Goal: Task Accomplishment & Management: Use online tool/utility

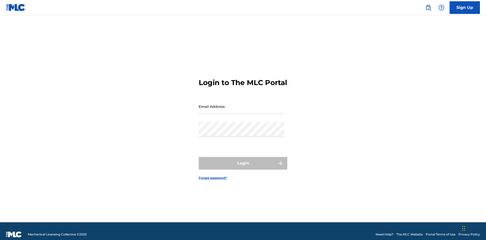
scroll to position [7, 0]
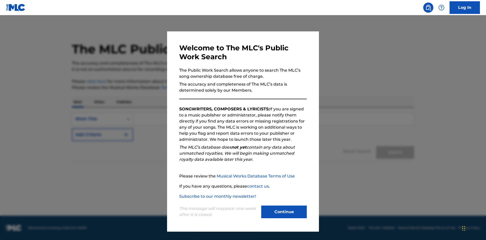
click at [284, 212] on button "Continue" at bounding box center [284, 212] width 46 height 13
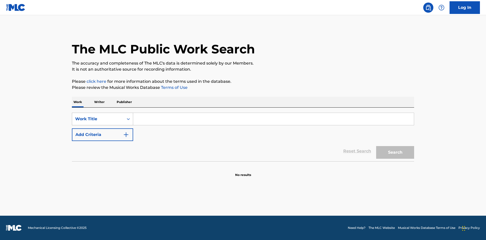
click at [98, 119] on div "Work Title" at bounding box center [98, 119] width 46 height 6
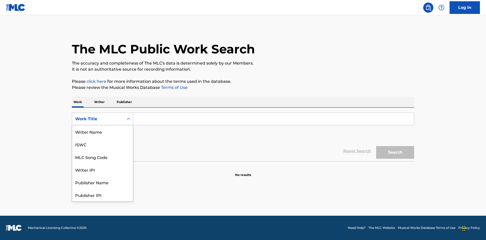
scroll to position [25, 0]
click at [103, 132] on div "MLC Song Code" at bounding box center [102, 131] width 61 height 13
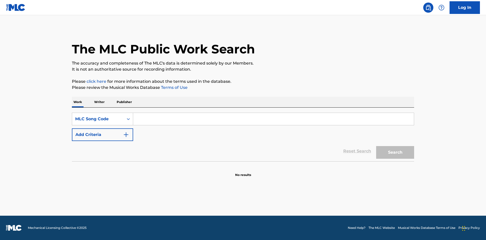
click at [273, 119] on input "Search Form" at bounding box center [273, 119] width 281 height 12
type input "MV82XX"
click at [395, 152] on button "Search" at bounding box center [395, 152] width 38 height 13
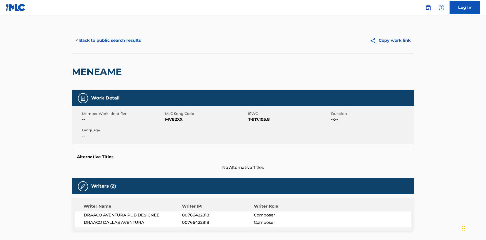
scroll to position [4, 0]
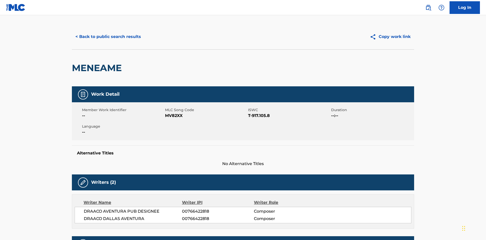
click at [390, 37] on button "Copy work link" at bounding box center [390, 36] width 48 height 13
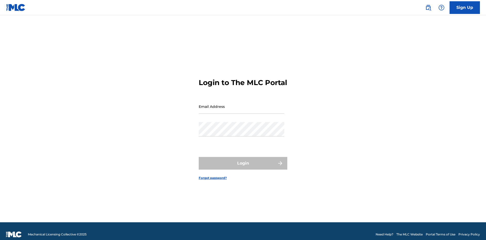
click at [241, 104] on input "Email Address" at bounding box center [242, 106] width 86 height 14
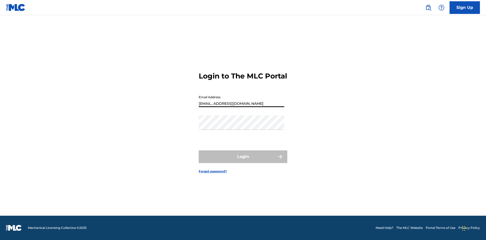
type input "[EMAIL_ADDRESS][DOMAIN_NAME]"
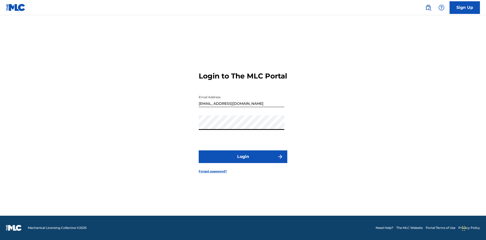
click at [243, 161] on button "Login" at bounding box center [243, 156] width 89 height 13
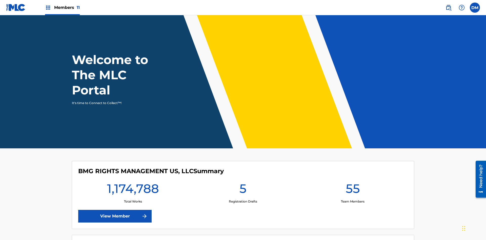
click at [62, 7] on span "Members 11" at bounding box center [67, 8] width 26 height 6
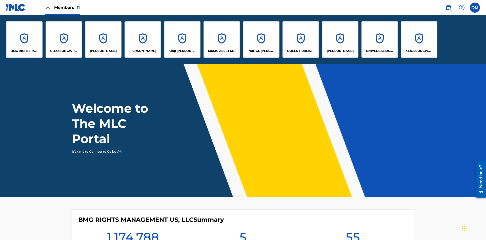
click at [182, 51] on p "King [PERSON_NAME]" at bounding box center [183, 51] width 28 height 5
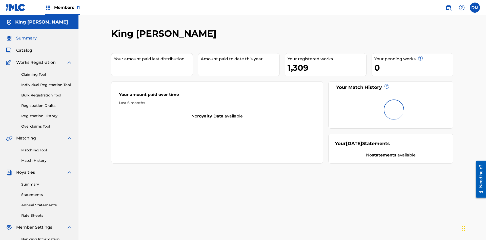
click at [47, 82] on link "Individual Registration Tool" at bounding box center [46, 84] width 51 height 5
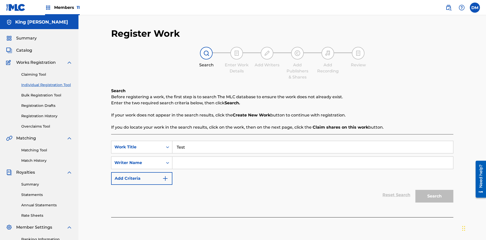
type input "Test"
click at [313, 157] on input "Search Form" at bounding box center [312, 163] width 281 height 12
type input "Test"
click at [434, 190] on button "Search" at bounding box center [434, 196] width 38 height 13
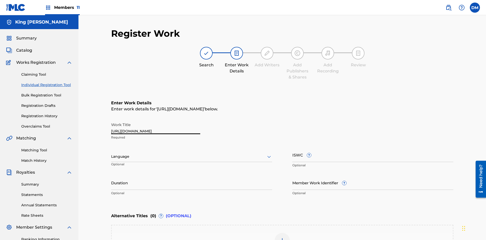
click at [475, 7] on label at bounding box center [475, 8] width 10 height 10
click at [475, 8] on input "[PERSON_NAME] [PERSON_NAME] [PERSON_NAME][EMAIL_ADDRESS][DOMAIN_NAME] Notificat…" at bounding box center [475, 8] width 0 height 0
click at [0, 0] on p "Log out" at bounding box center [0, 0] width 0 height 0
click at [475, 8] on input "[PERSON_NAME] [PERSON_NAME] [PERSON_NAME][EMAIL_ADDRESS][DOMAIN_NAME] Notificat…" at bounding box center [475, 8] width 0 height 0
